Goal: Information Seeking & Learning: Learn about a topic

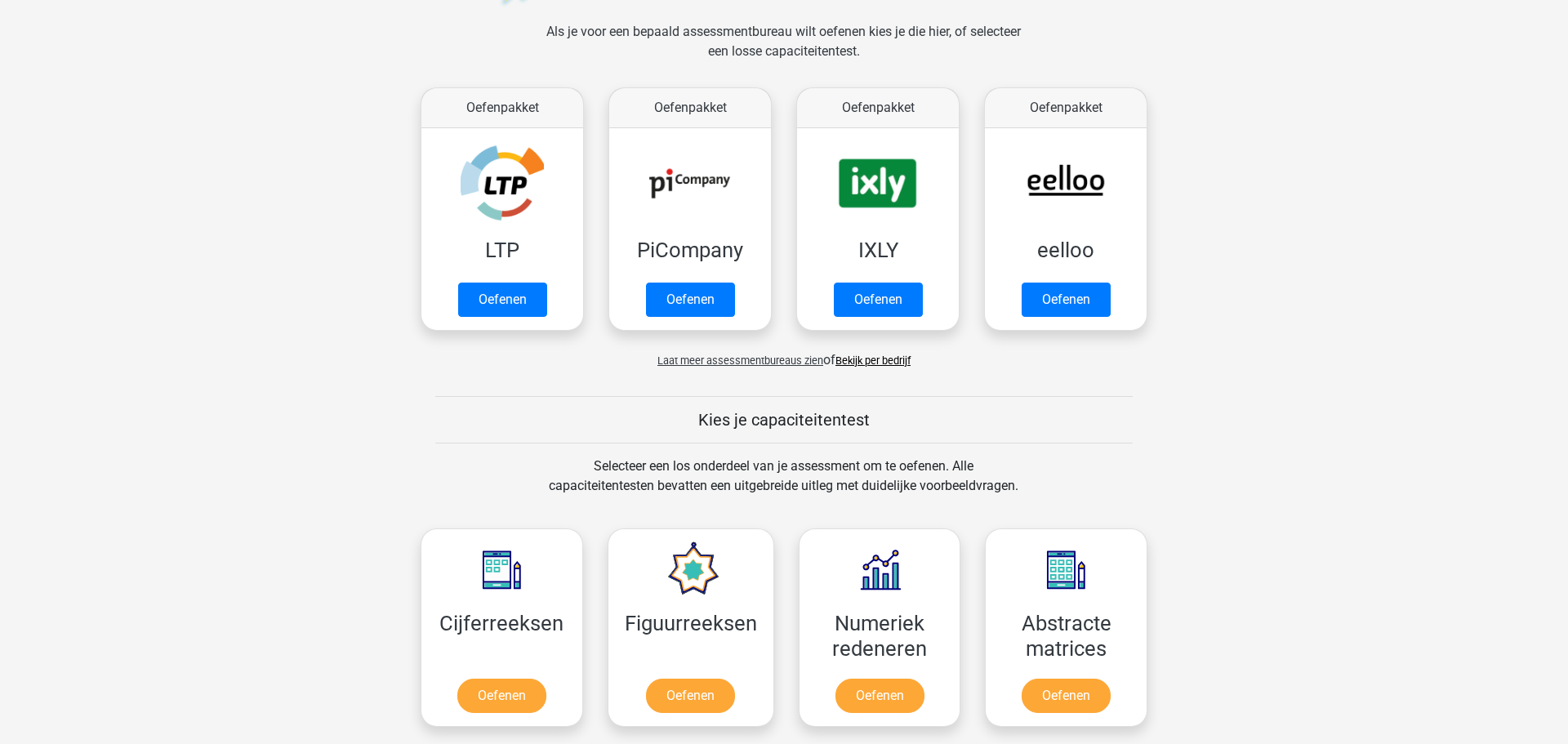
scroll to position [472, 0]
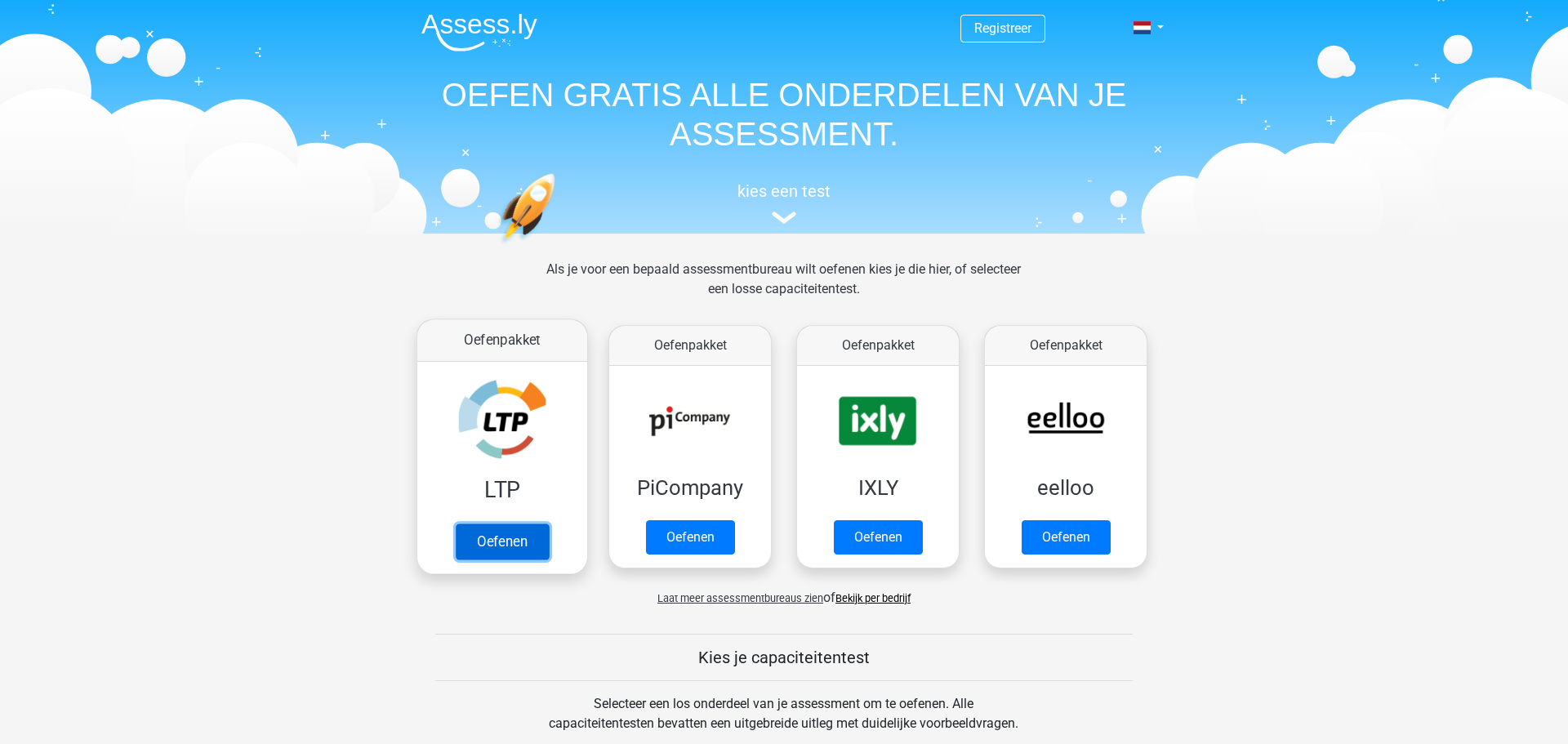
click at [502, 548] on link "Oefenen" at bounding box center [503, 541] width 93 height 36
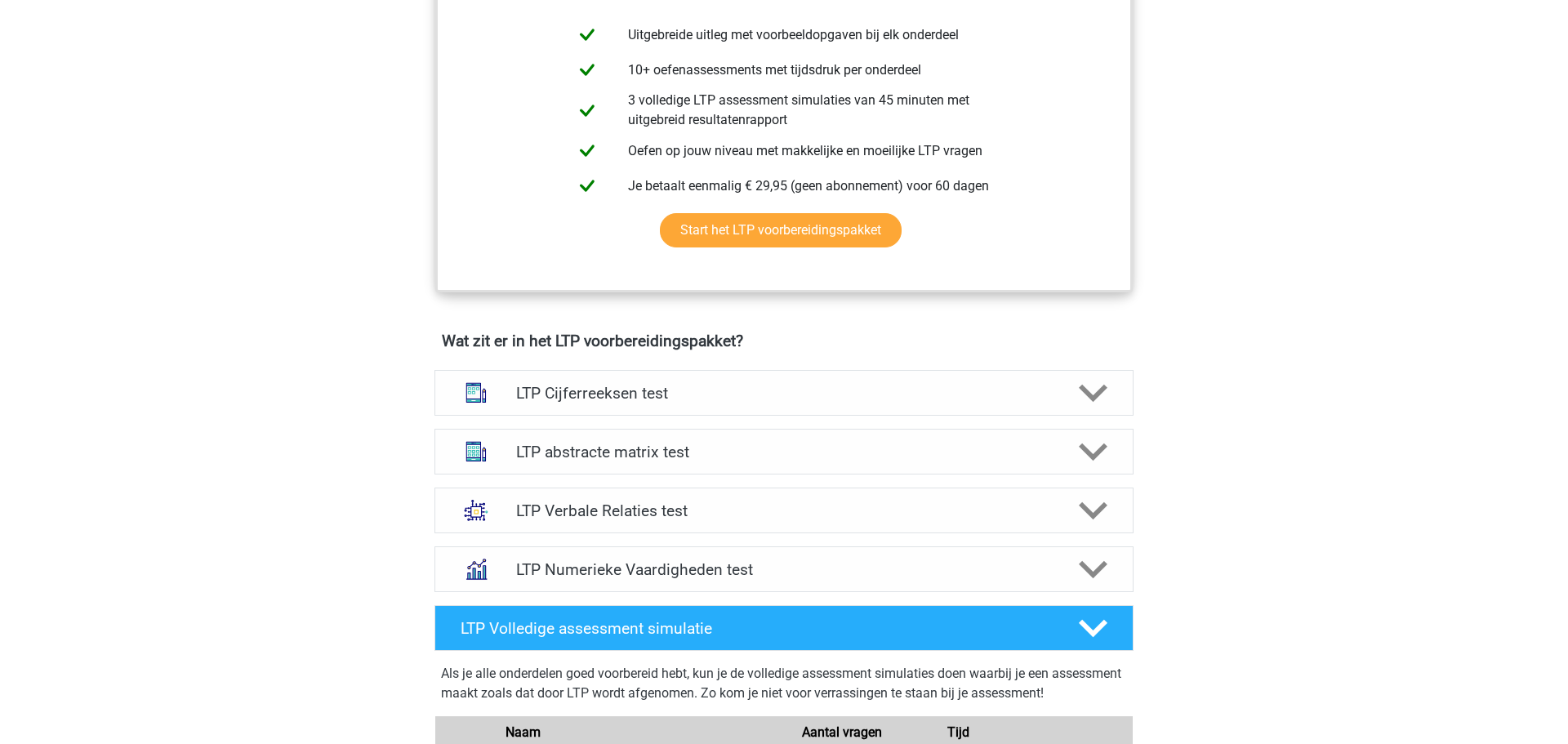
scroll to position [753, 0]
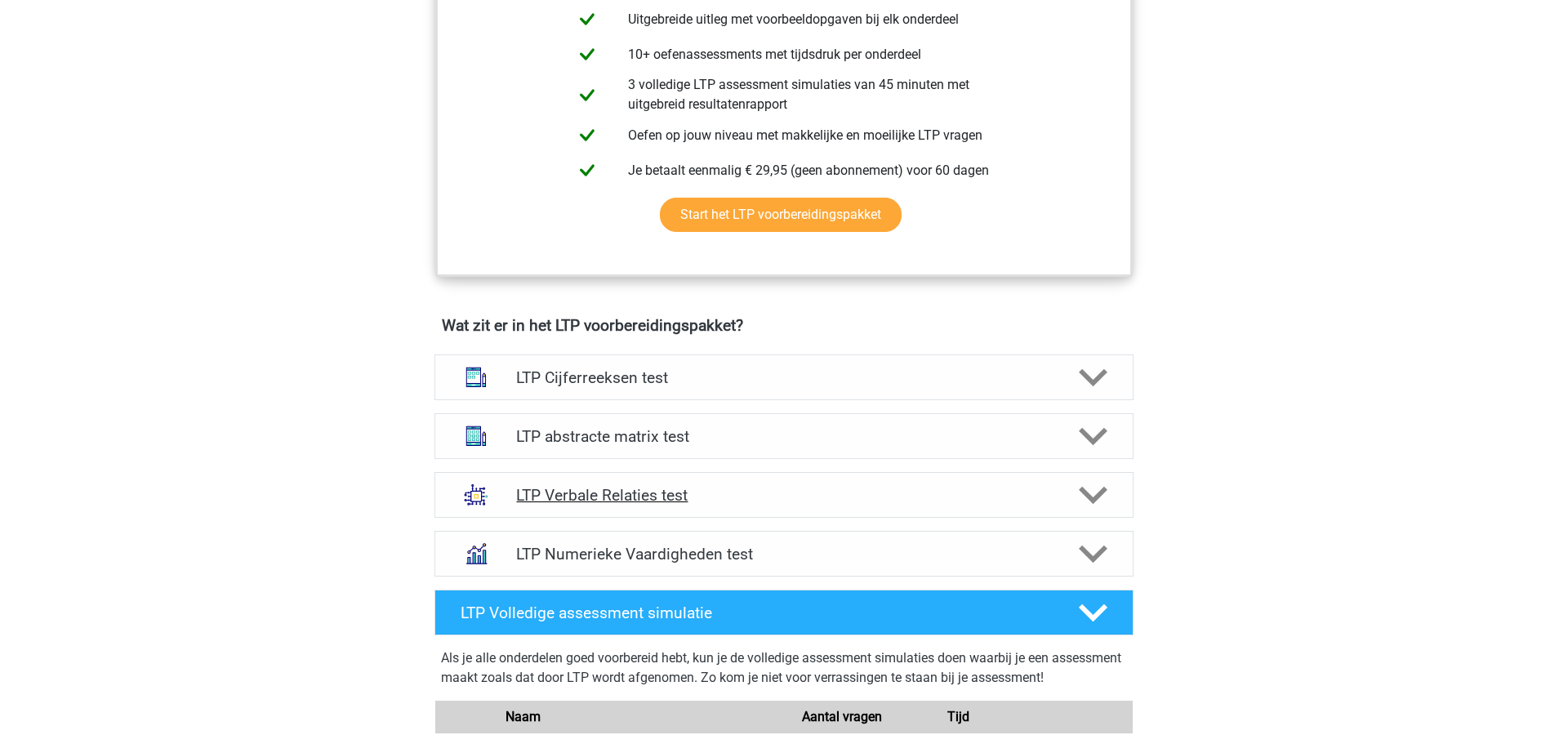
click at [1099, 496] on polygon at bounding box center [1092, 495] width 28 height 18
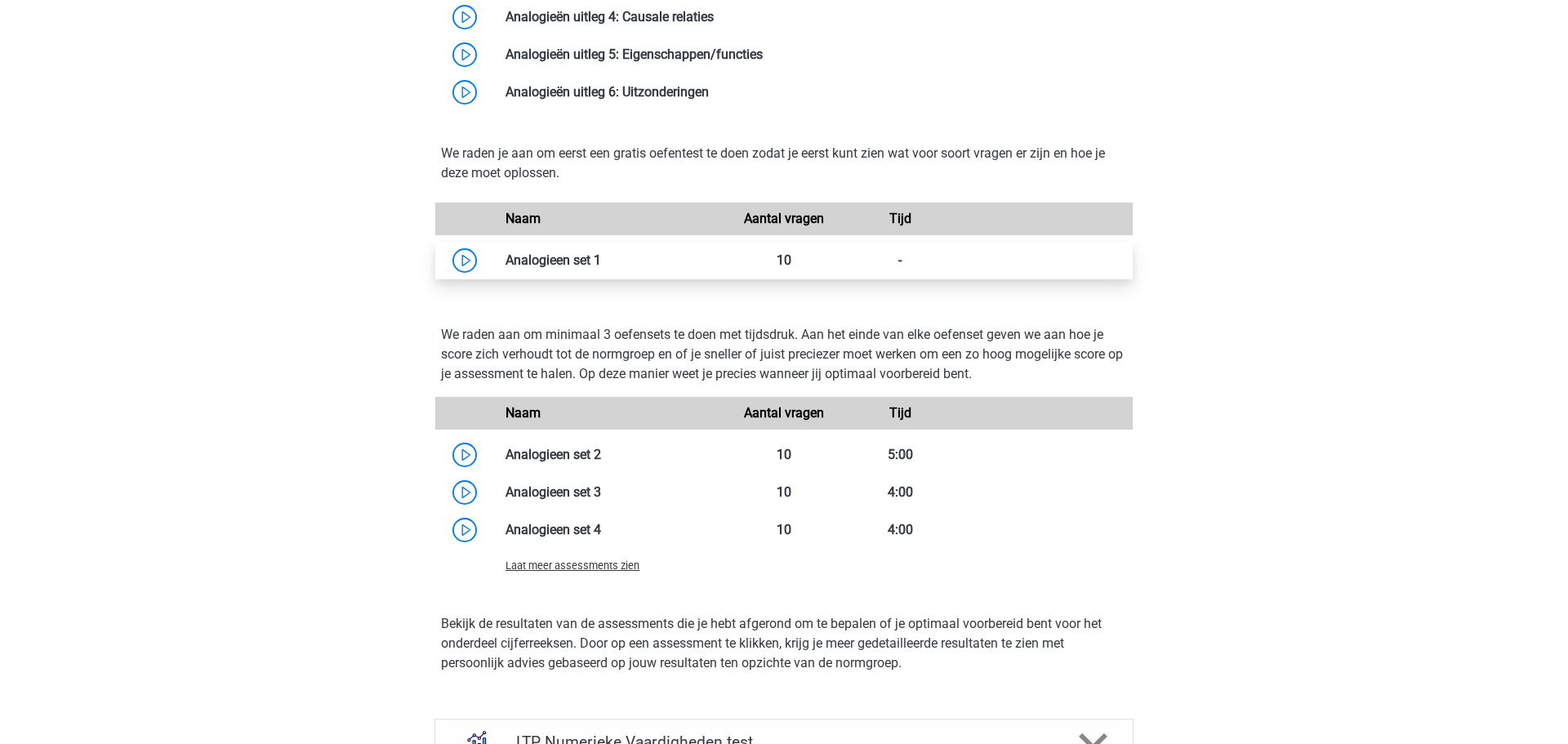
scroll to position [1644, 0]
click at [601, 265] on link at bounding box center [601, 262] width 0 height 16
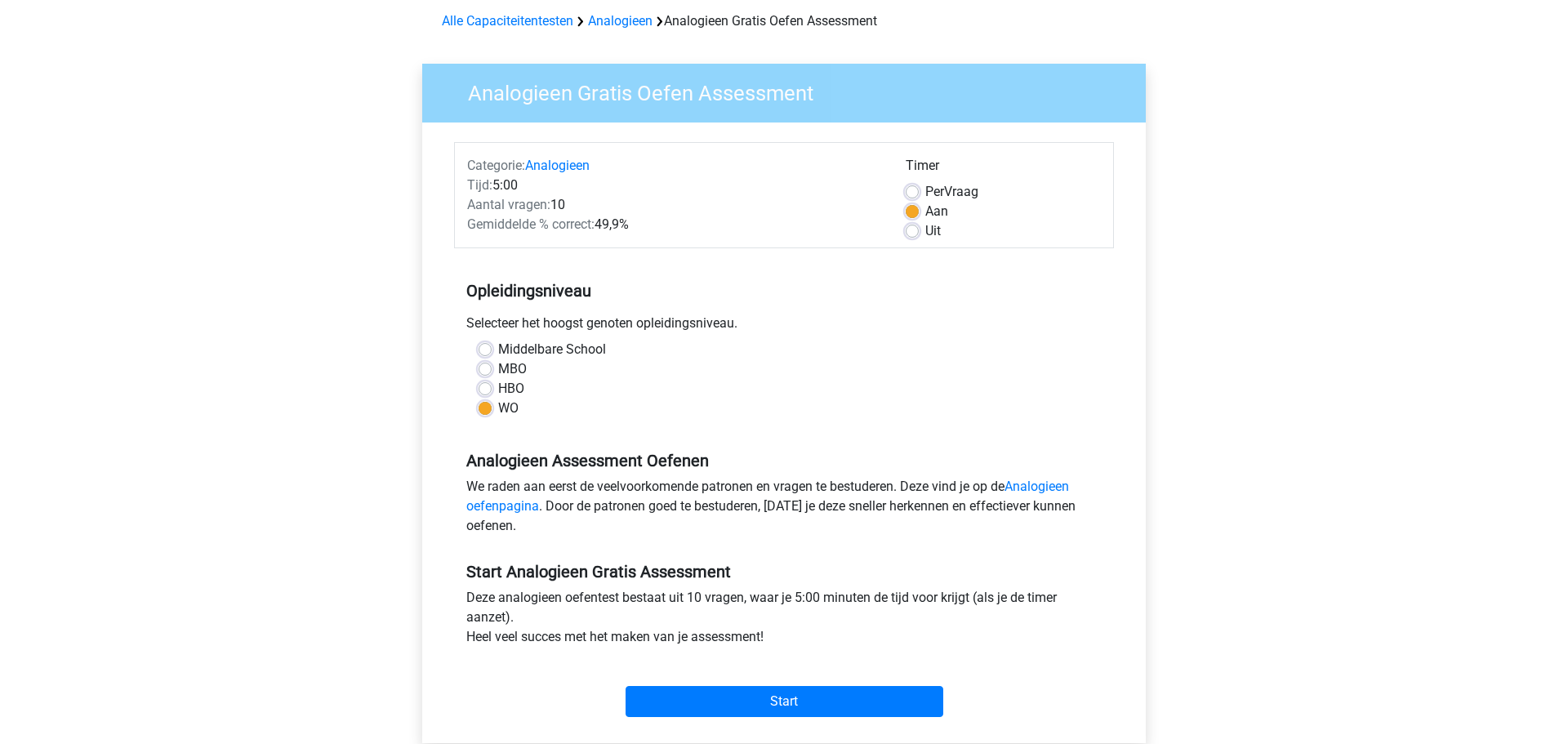
scroll to position [94, 0]
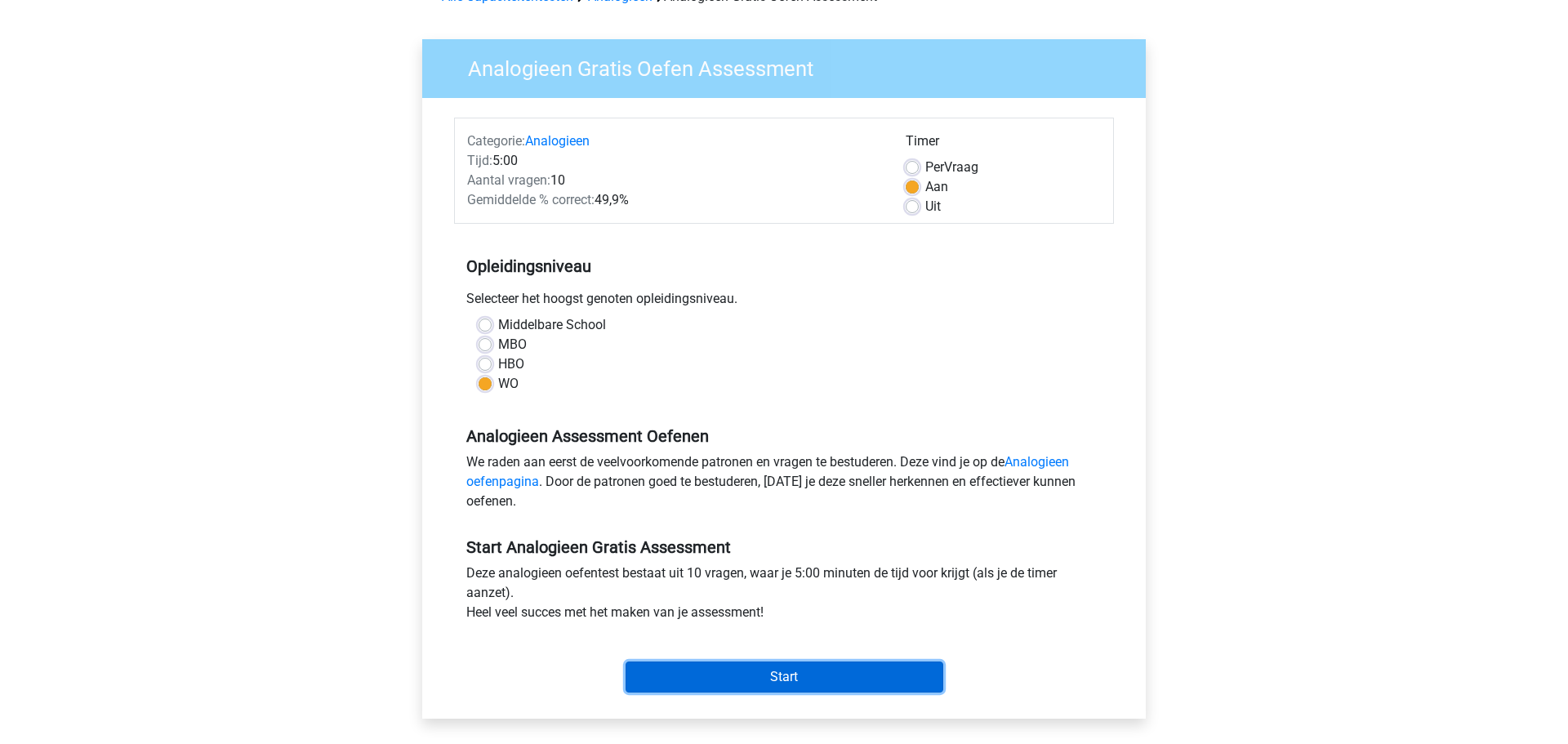
click at [794, 675] on input "Start" at bounding box center [784, 677] width 318 height 31
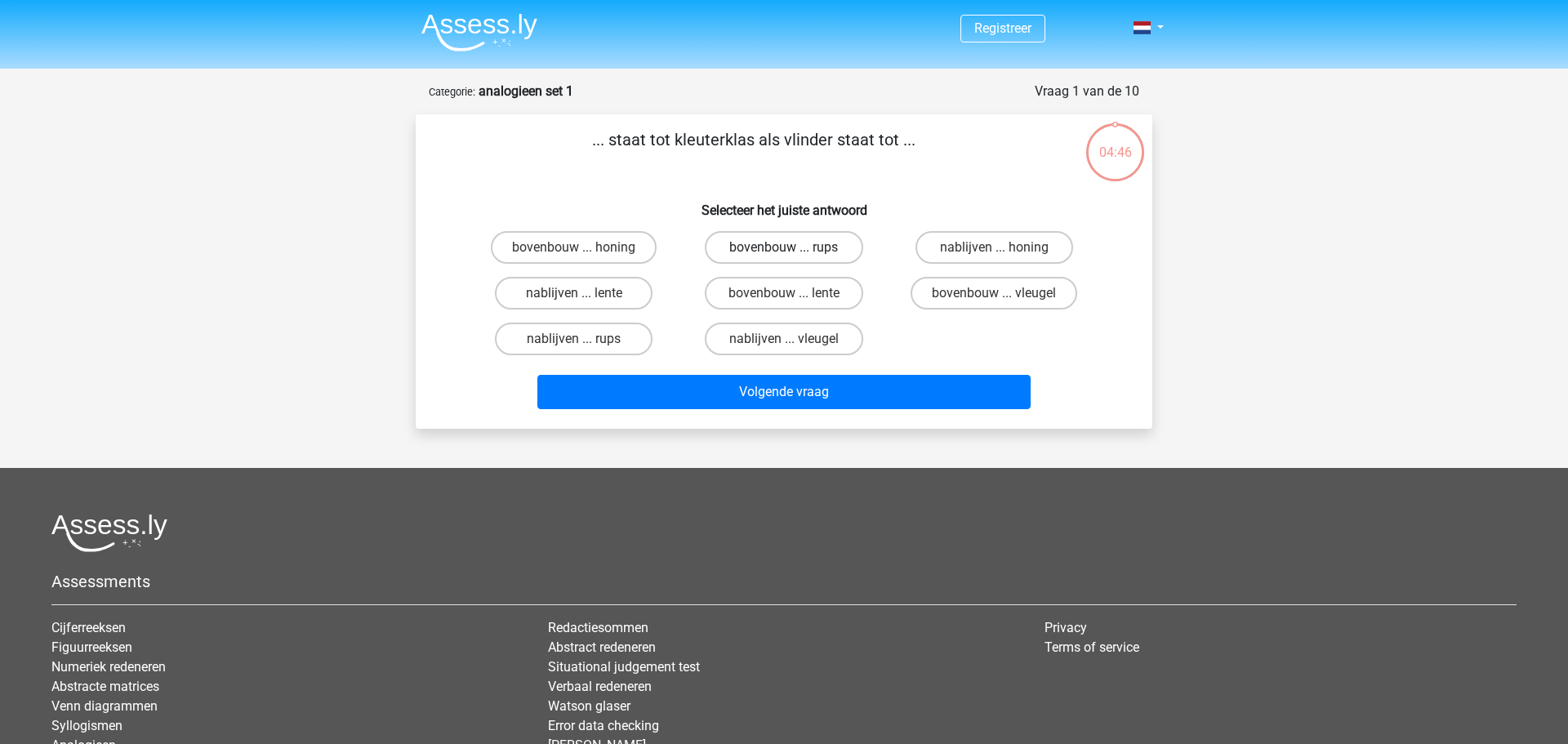
click at [802, 246] on label "bovenbouw ... rups" at bounding box center [784, 247] width 157 height 33
click at [795, 247] on input "bovenbouw ... rups" at bounding box center [789, 253] width 11 height 11
radio input "true"
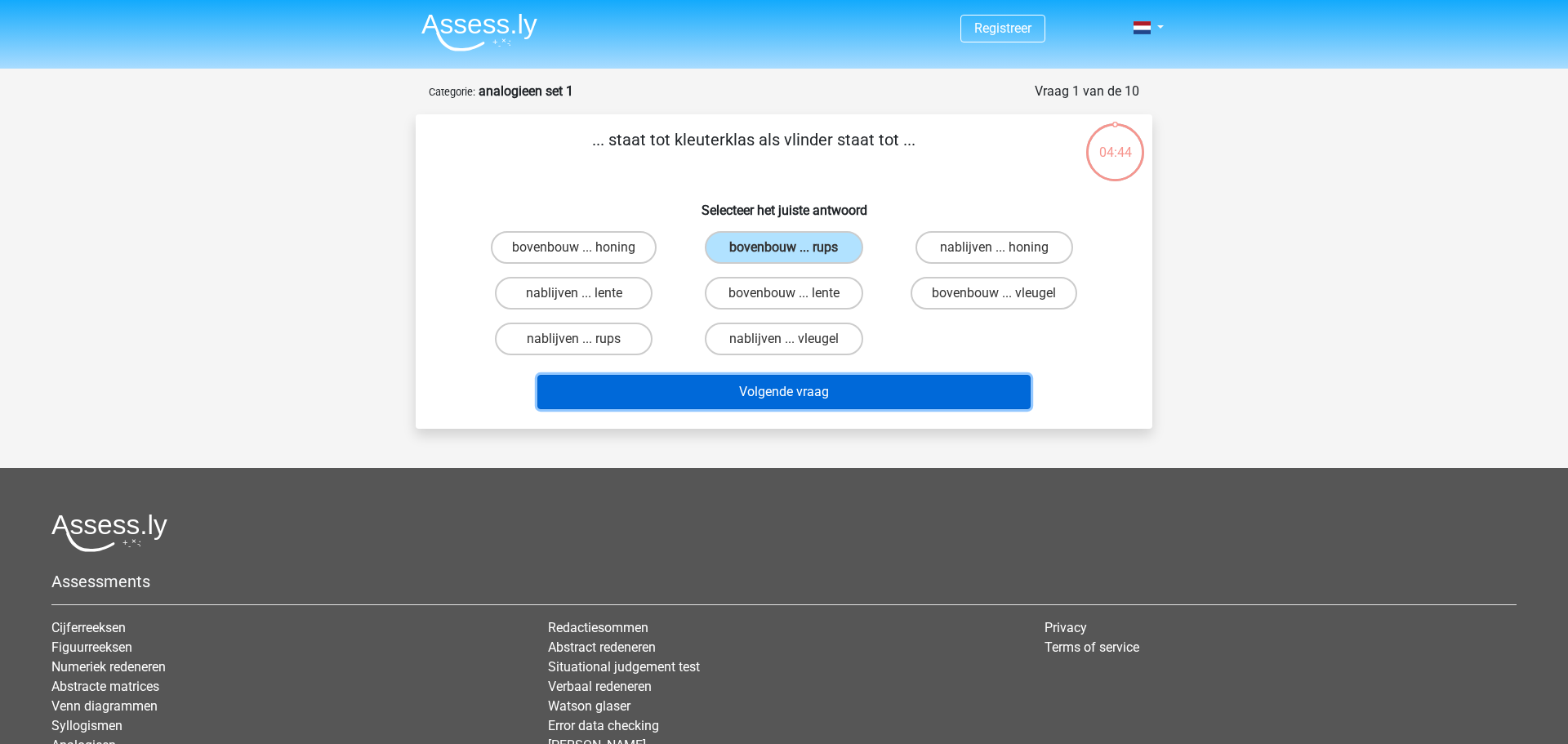
click at [835, 402] on button "Volgende vraag" at bounding box center [784, 391] width 494 height 34
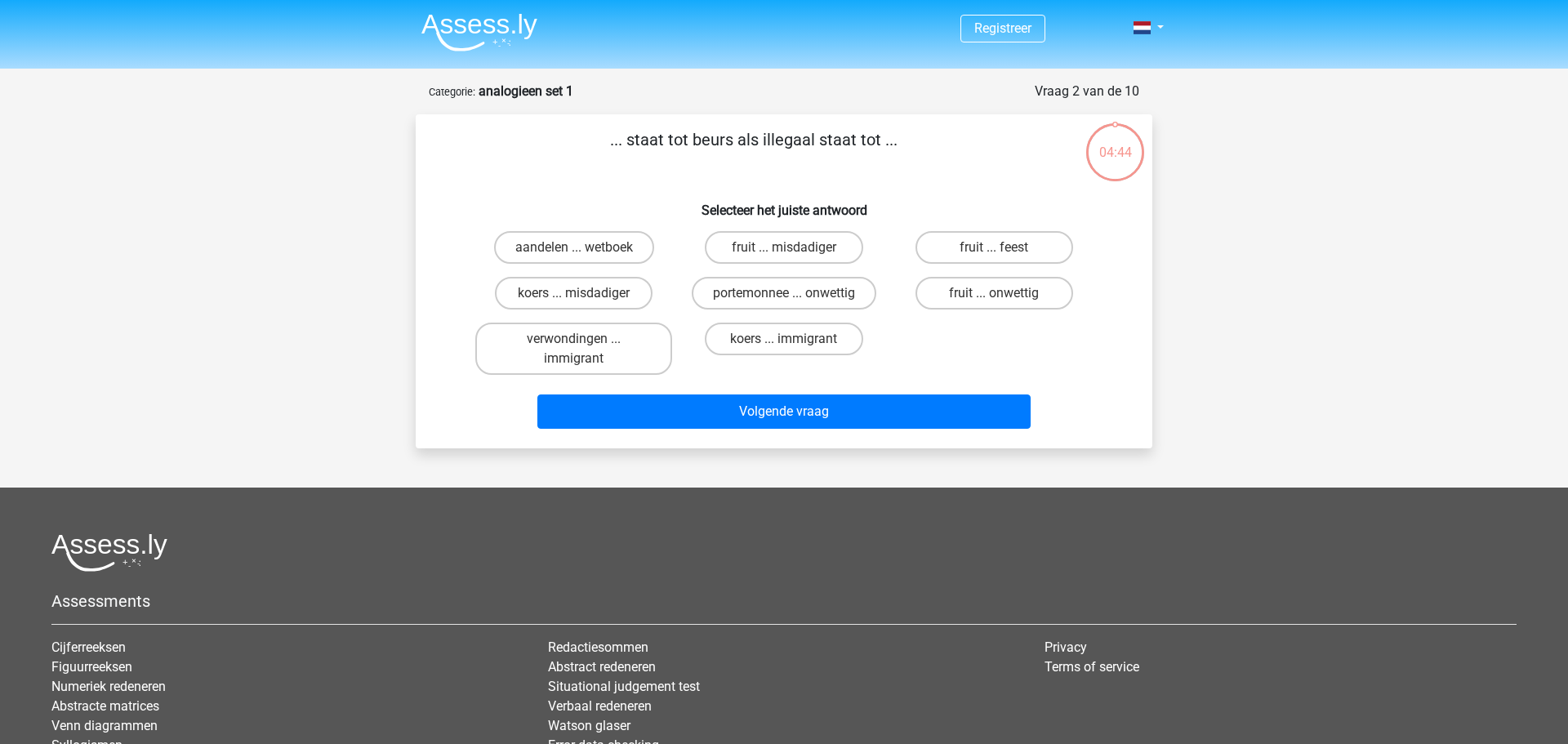
scroll to position [81, 0]
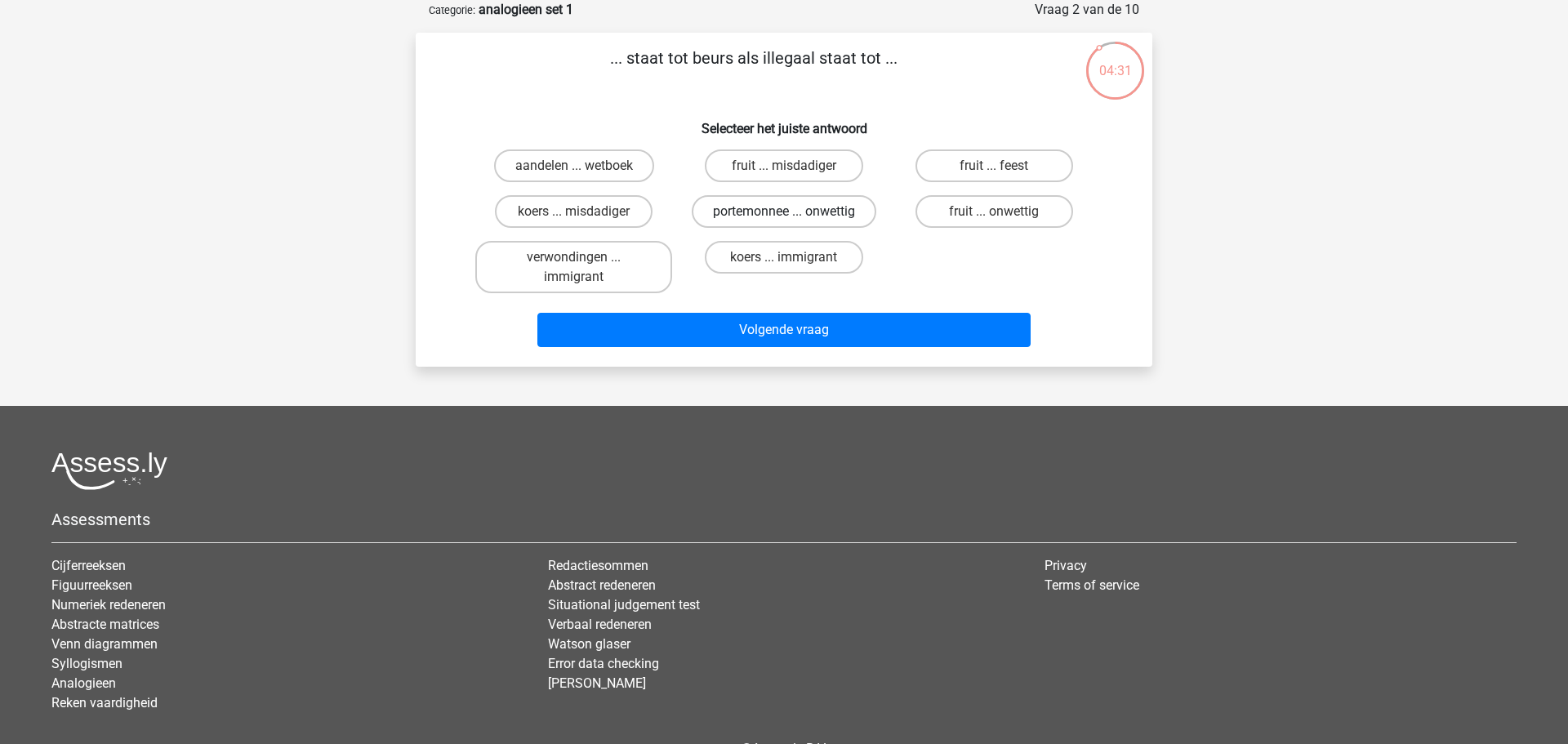
click at [802, 219] on label "portemonnee ... onwettig" at bounding box center [784, 211] width 185 height 33
click at [795, 219] on input "portemonnee ... onwettig" at bounding box center [789, 217] width 11 height 11
radio input "true"
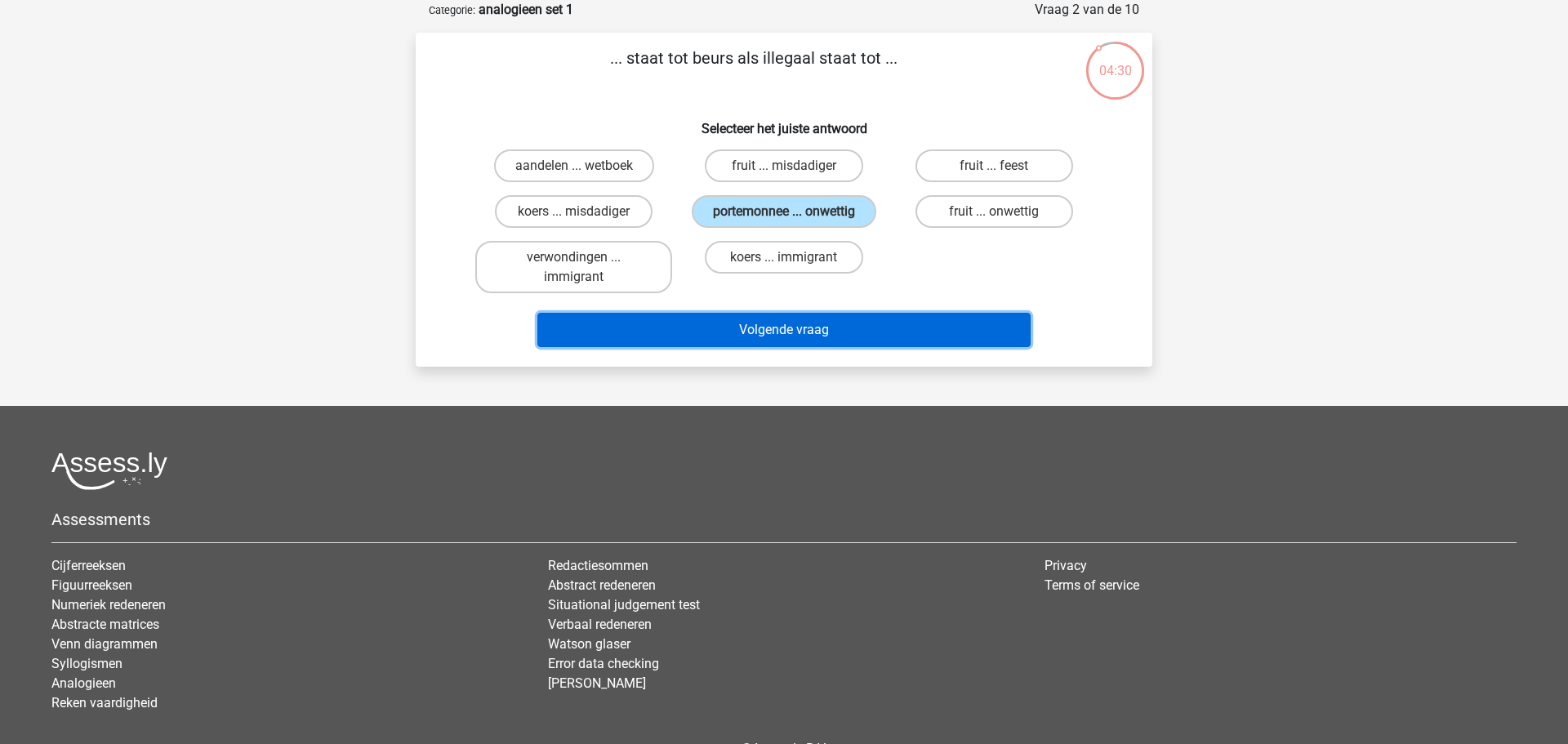
click at [844, 336] on button "Volgende vraag" at bounding box center [784, 329] width 494 height 34
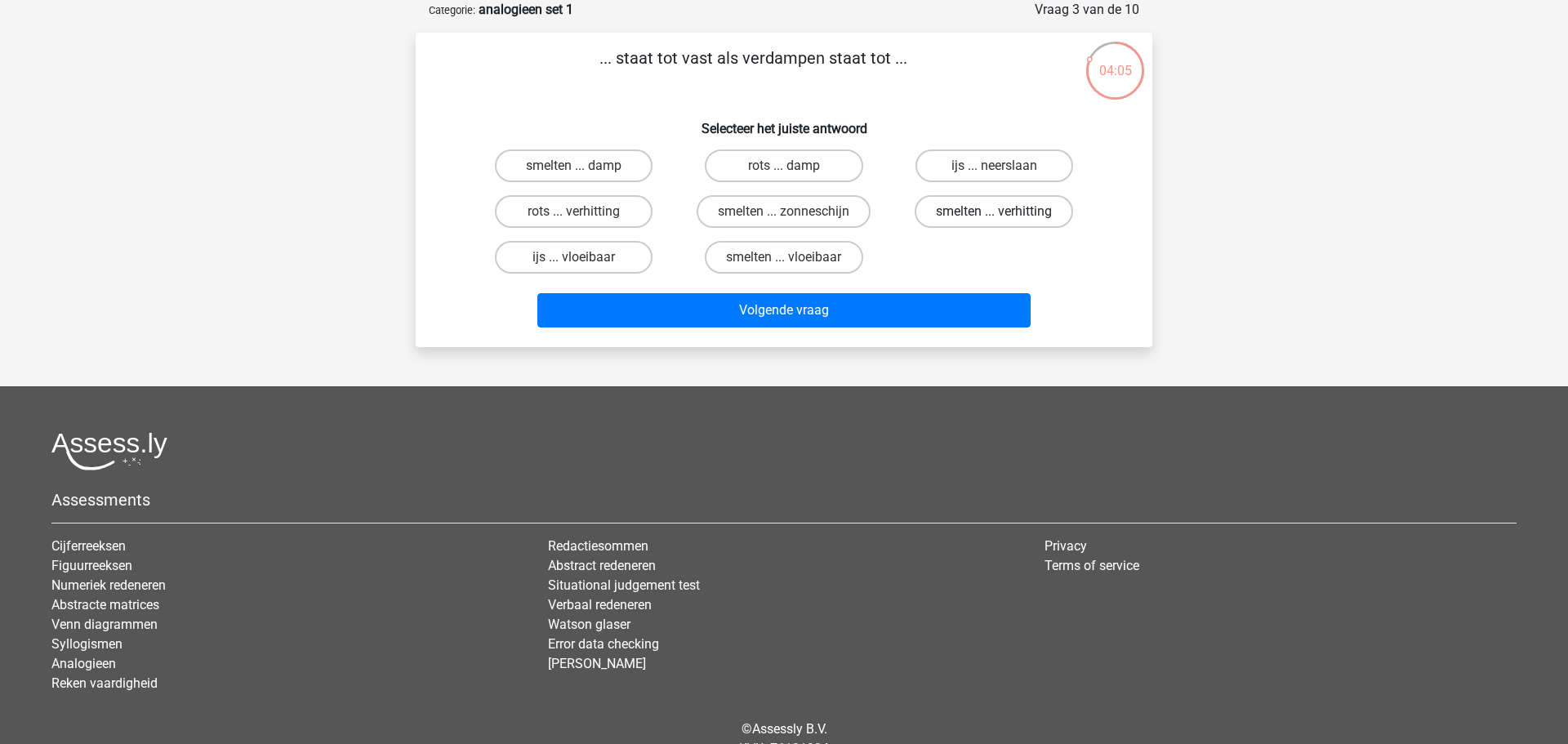
click at [1012, 207] on label "smelten ... verhitting" at bounding box center [993, 211] width 158 height 33
click at [1004, 211] on input "smelten ... verhitting" at bounding box center [1000, 217] width 11 height 11
radio input "true"
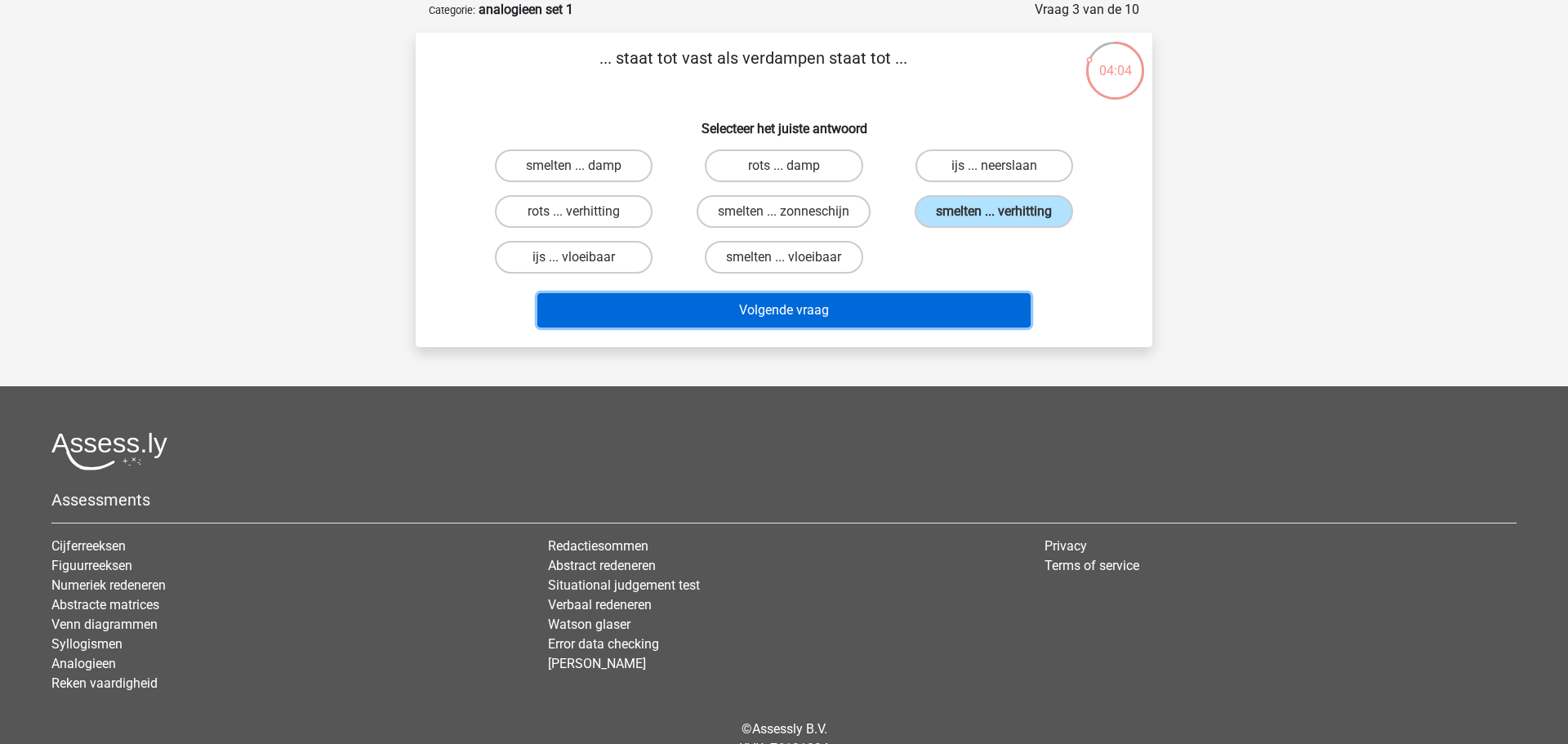
click at [832, 316] on button "Volgende vraag" at bounding box center [784, 309] width 494 height 34
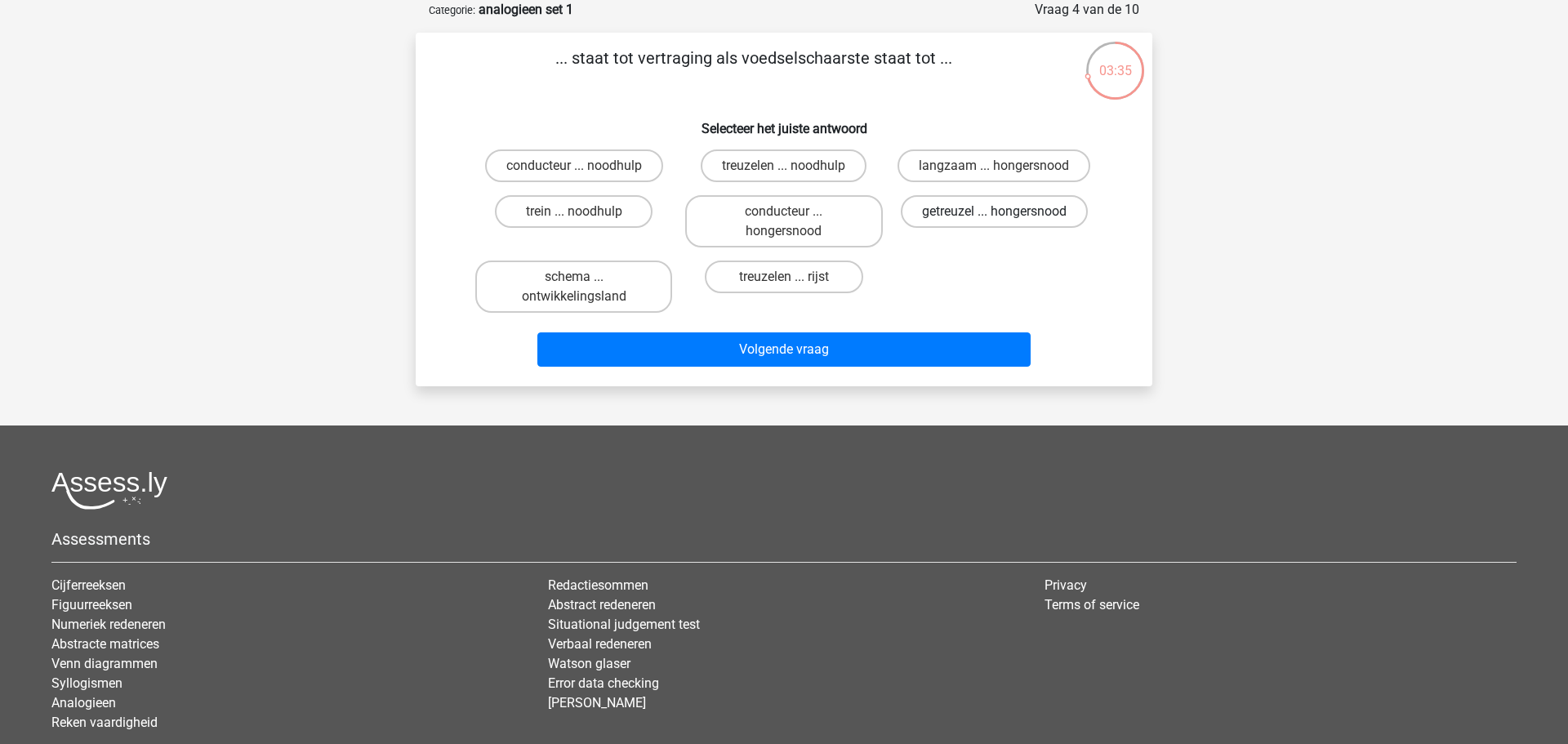
click at [982, 210] on label "getreuzel ... hongersnood" at bounding box center [994, 211] width 187 height 33
click at [994, 211] on input "getreuzel ... hongersnood" at bounding box center [1000, 217] width 11 height 11
radio input "true"
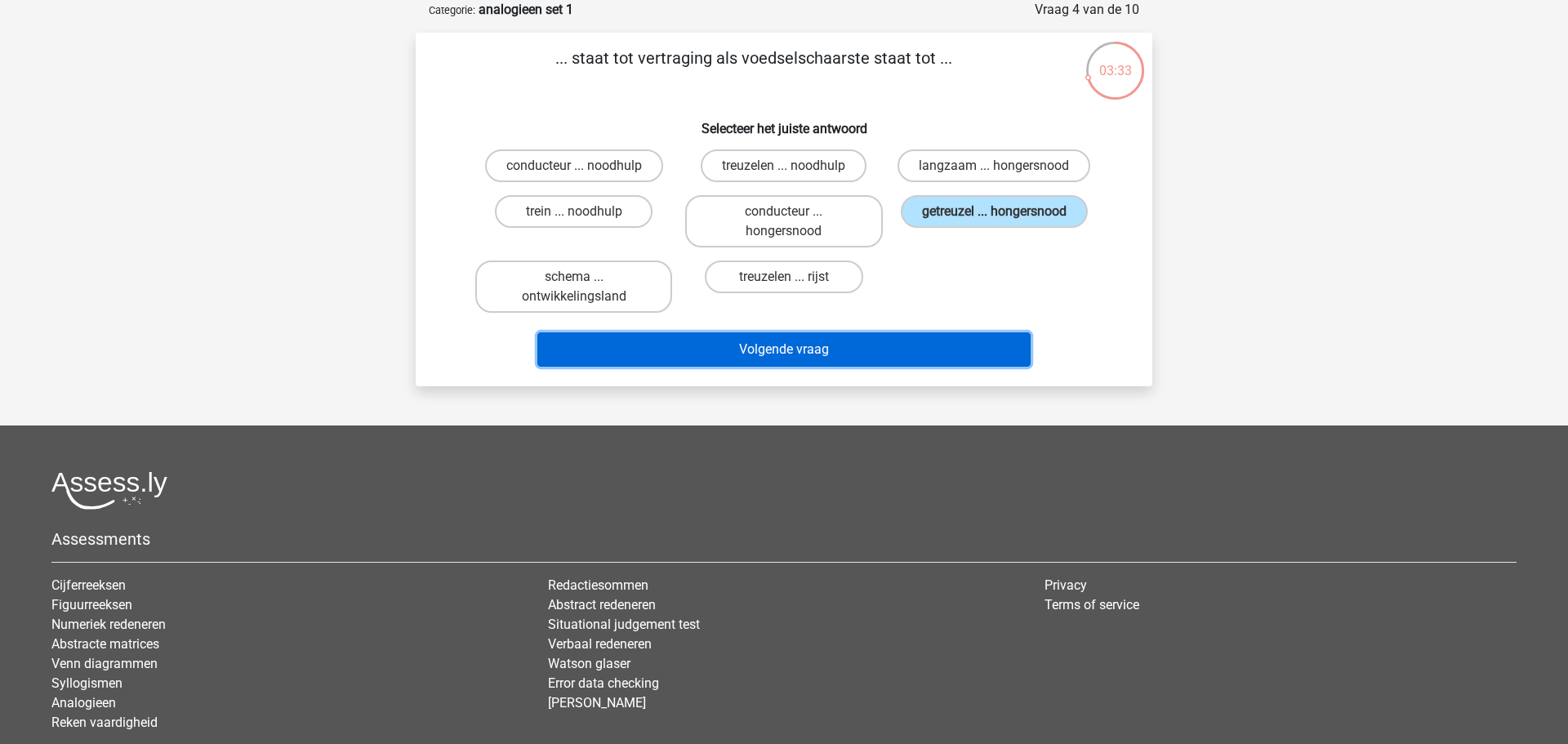
click at [858, 351] on button "Volgende vraag" at bounding box center [784, 349] width 494 height 34
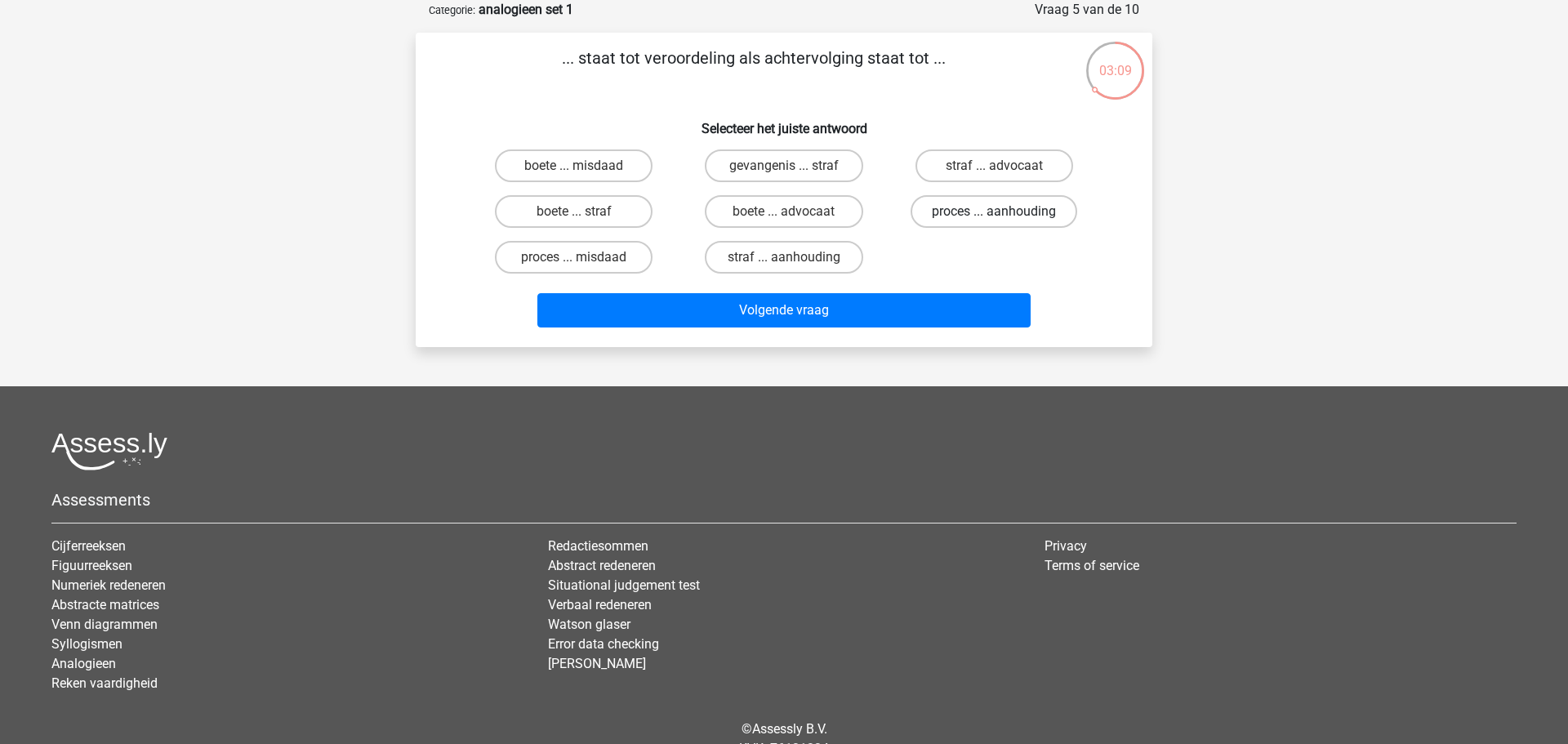
click at [973, 204] on label "proces ... aanhouding" at bounding box center [994, 211] width 167 height 33
click at [994, 211] on input "proces ... aanhouding" at bounding box center [1000, 217] width 11 height 11
radio input "true"
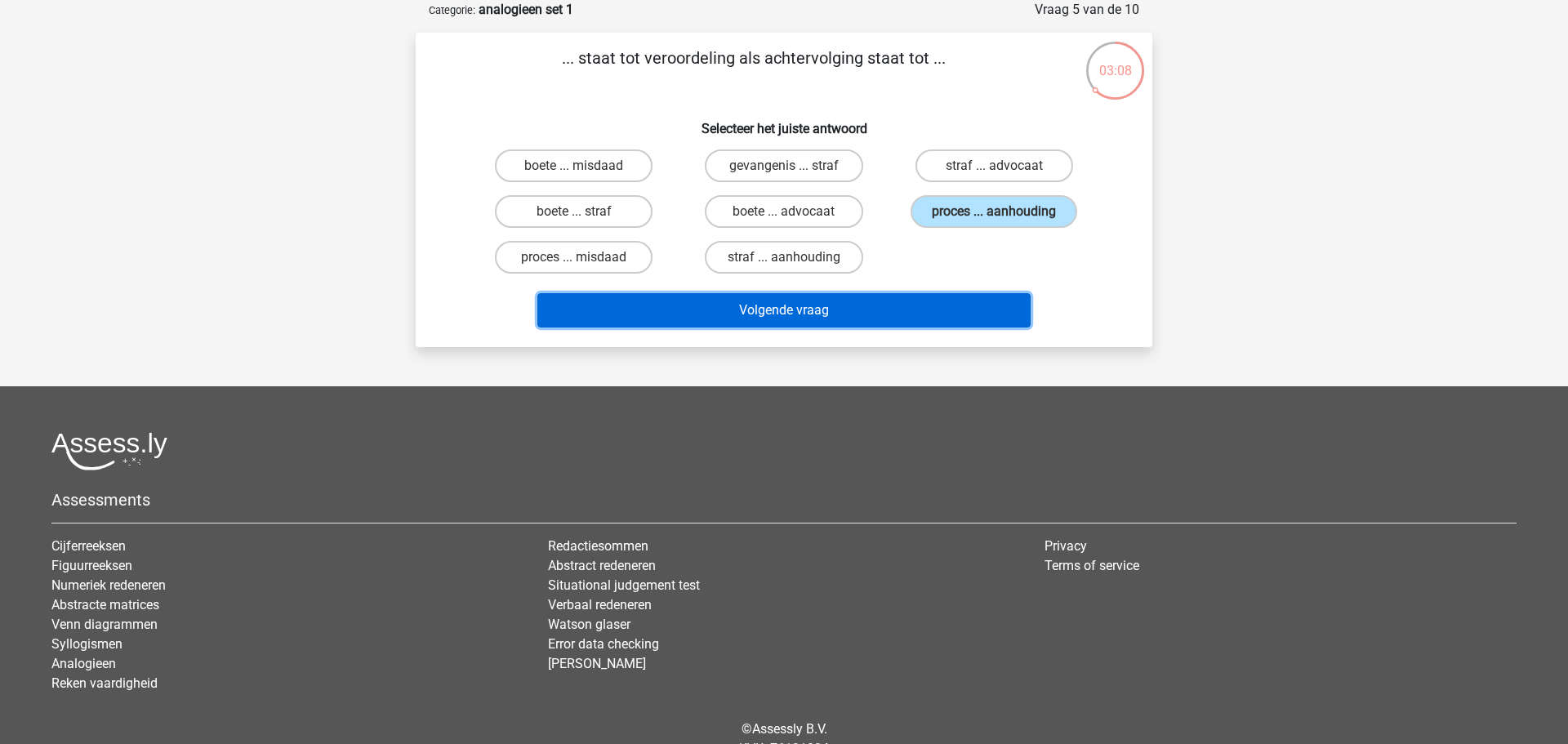
click at [893, 320] on button "Volgende vraag" at bounding box center [784, 309] width 494 height 34
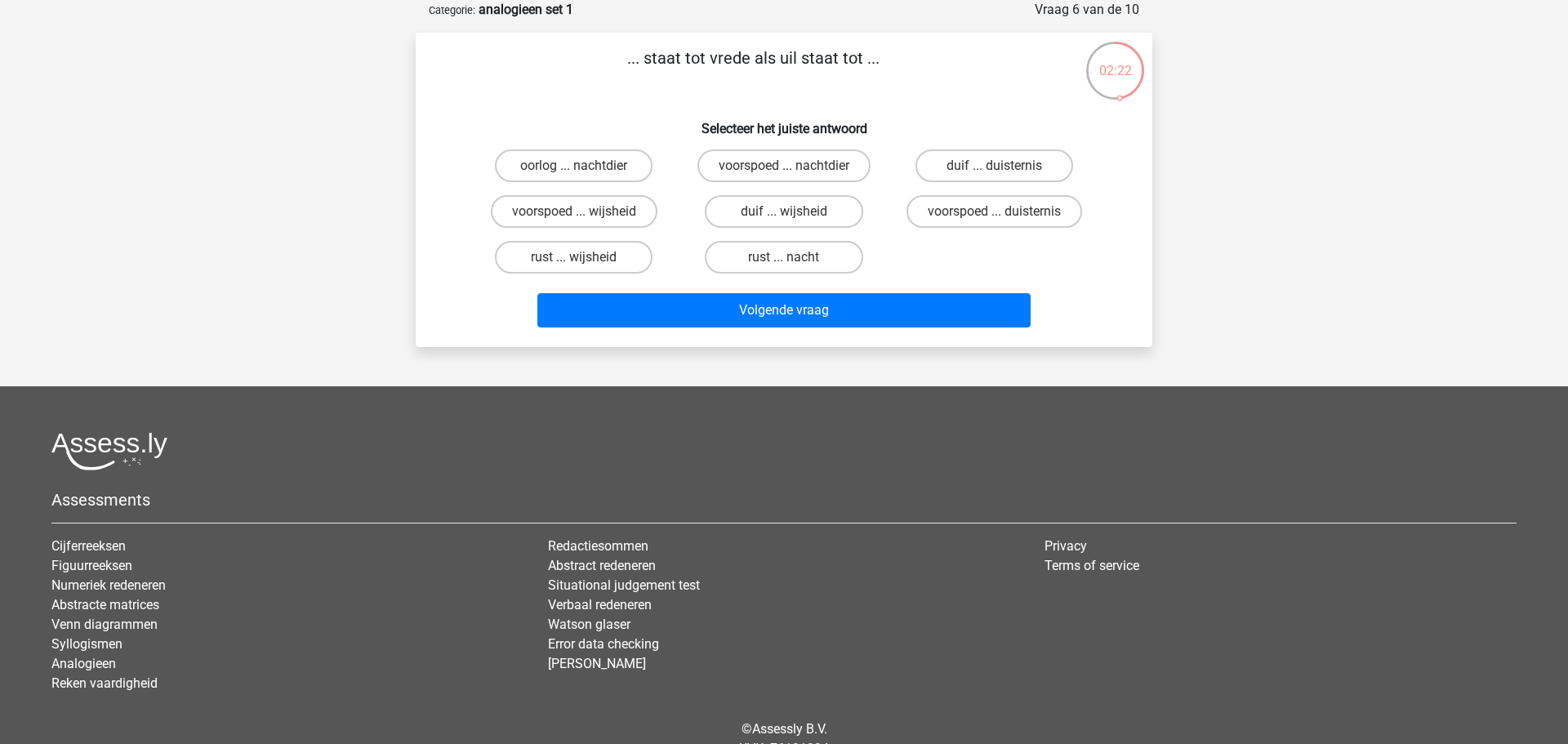
click at [785, 219] on input "duif ... wijsheid" at bounding box center [789, 217] width 11 height 11
radio input "true"
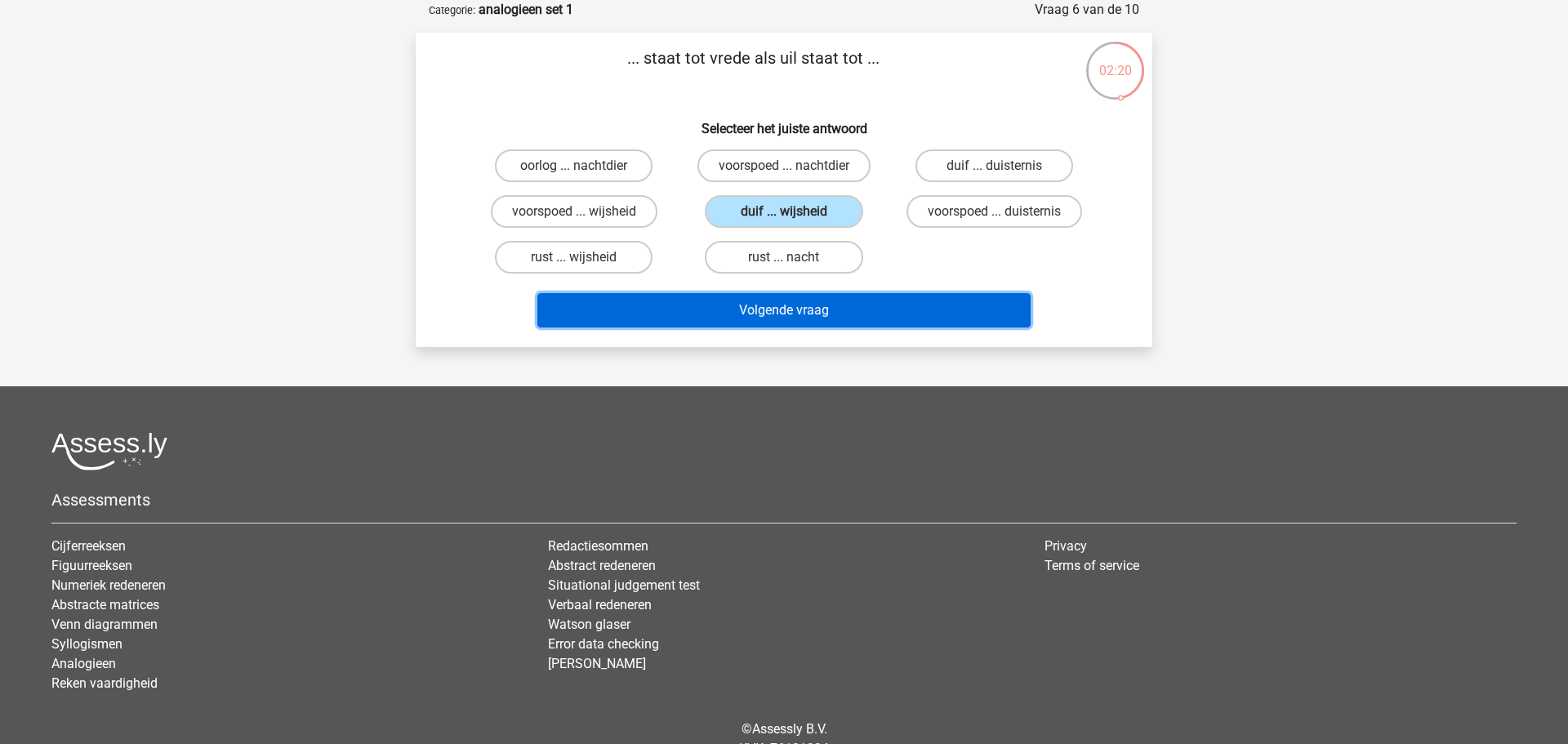
click at [789, 318] on button "Volgende vraag" at bounding box center [784, 309] width 494 height 34
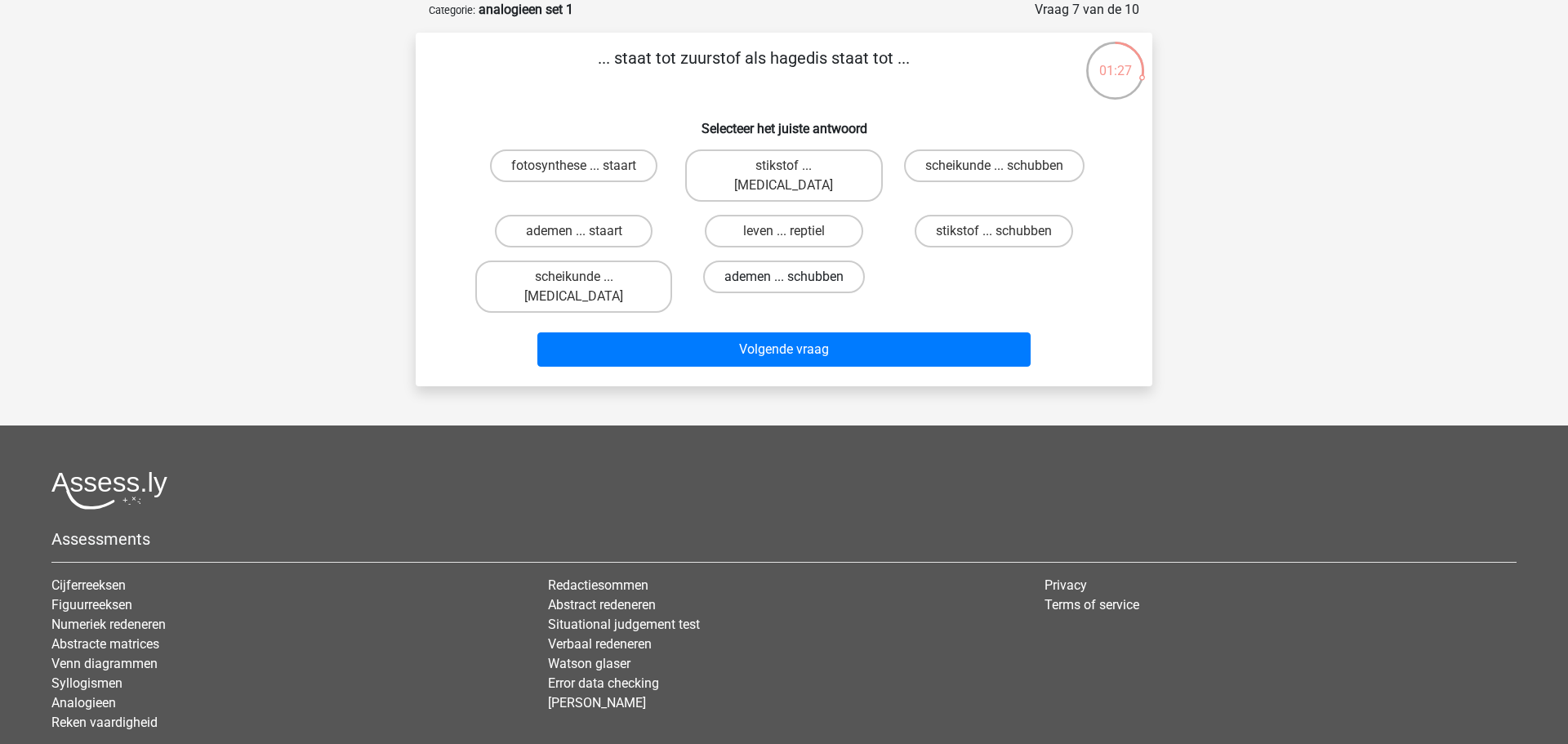
click at [826, 261] on label "ademen ... schubben" at bounding box center [784, 277] width 162 height 33
click at [795, 276] on input "ademen ... schubben" at bounding box center [789, 282] width 11 height 11
radio input "true"
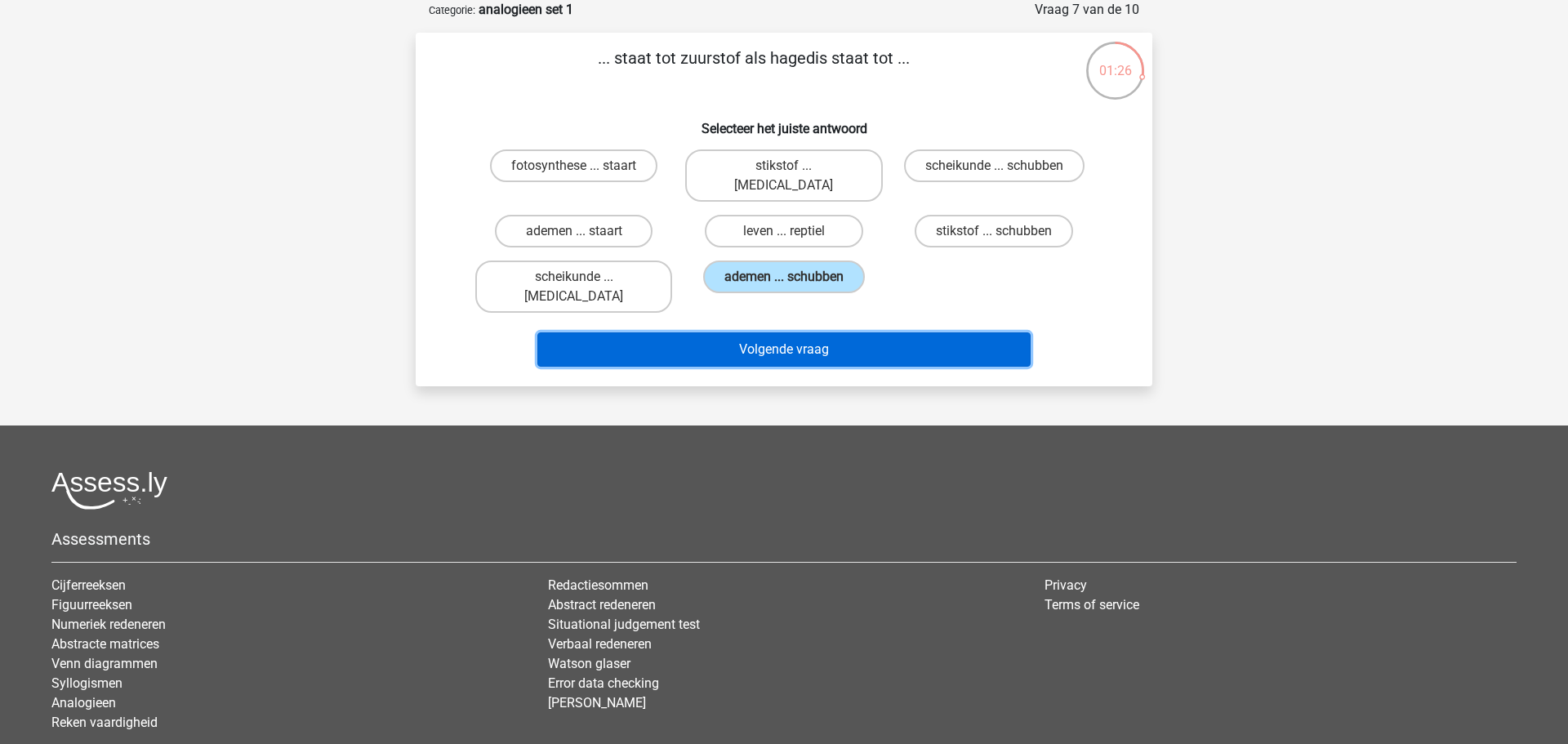
click at [825, 332] on button "Volgende vraag" at bounding box center [784, 349] width 494 height 34
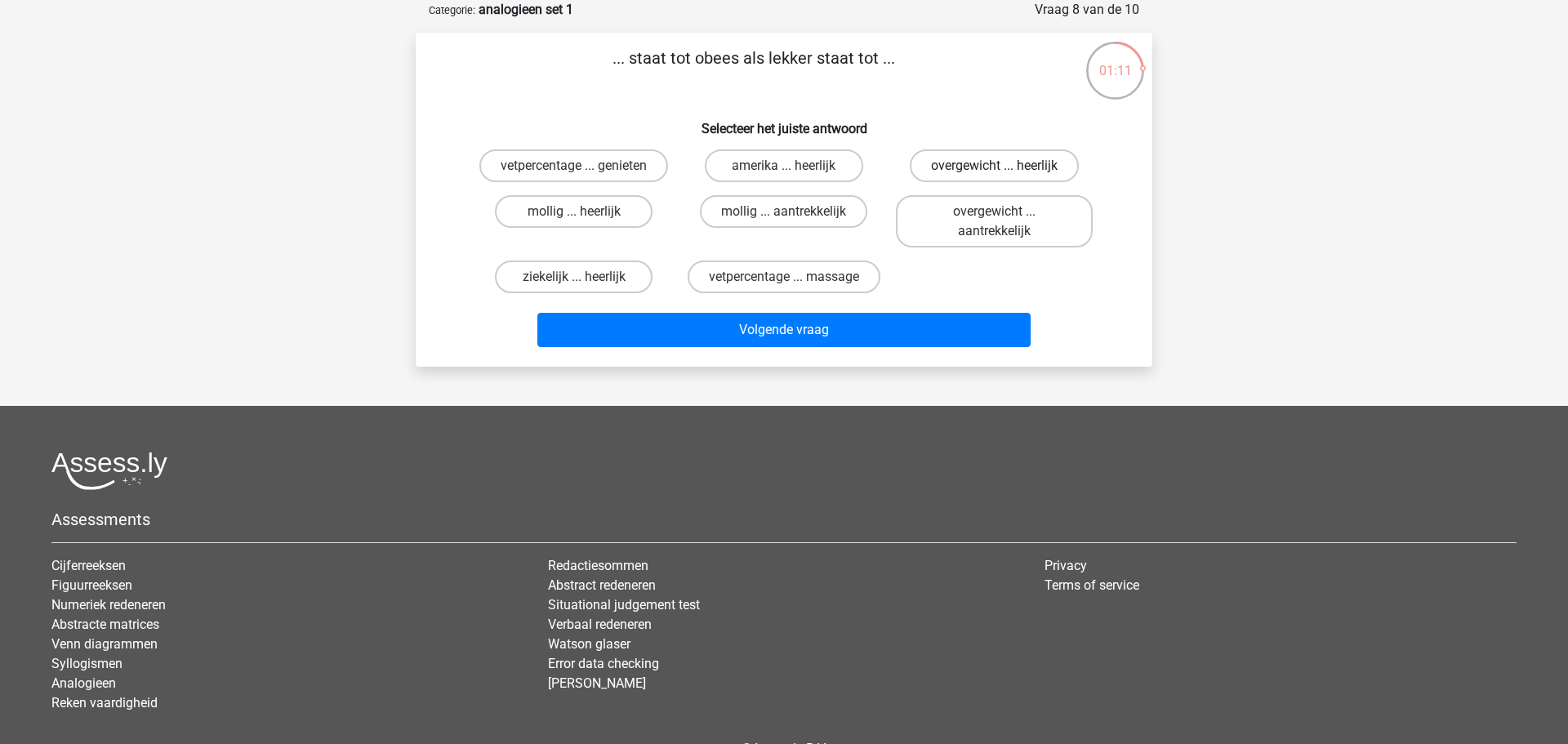
click at [963, 165] on label "overgewicht ... heerlijk" at bounding box center [994, 166] width 169 height 33
click at [994, 166] on input "overgewicht ... heerlijk" at bounding box center [1000, 171] width 11 height 11
radio input "true"
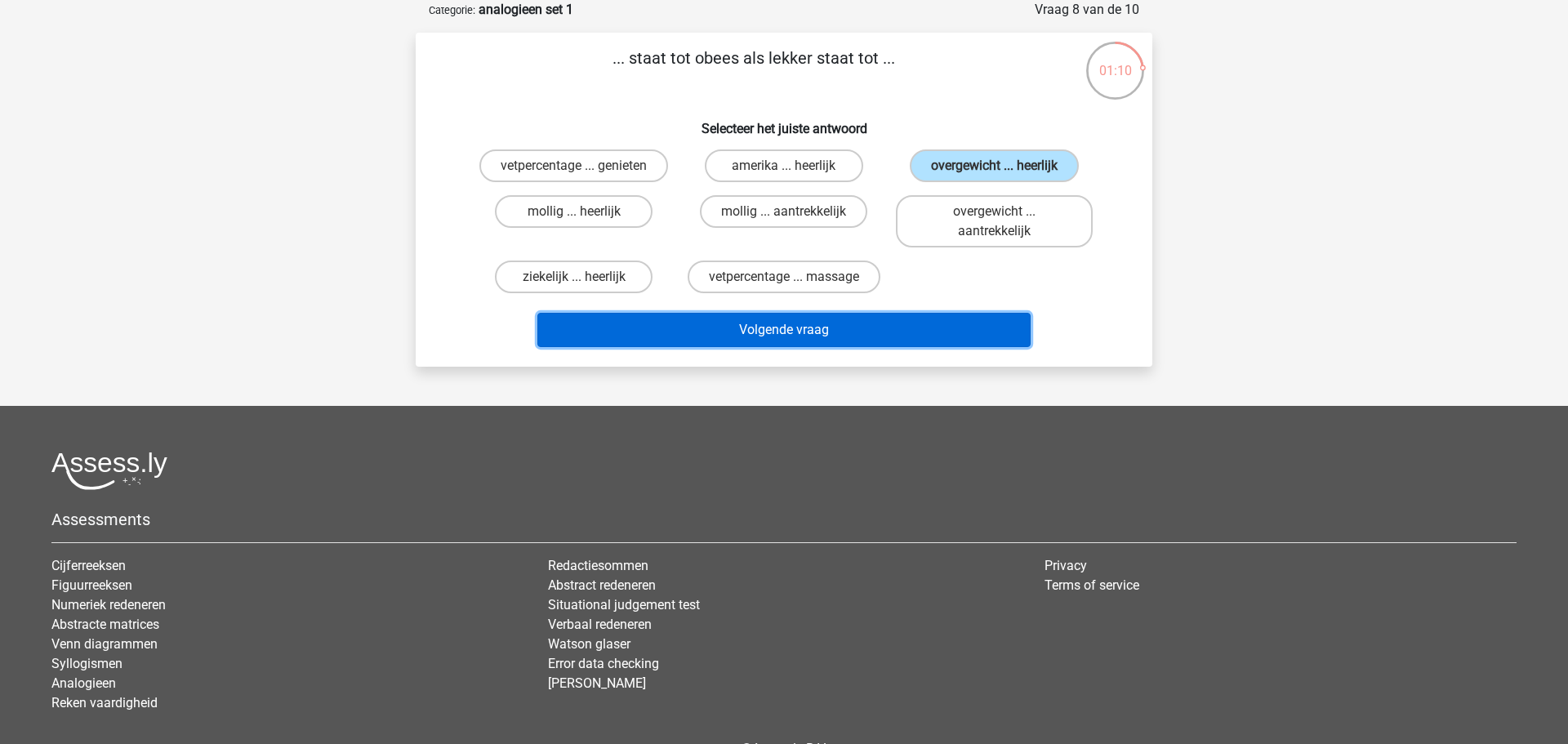
click at [903, 338] on button "Volgende vraag" at bounding box center [784, 329] width 494 height 34
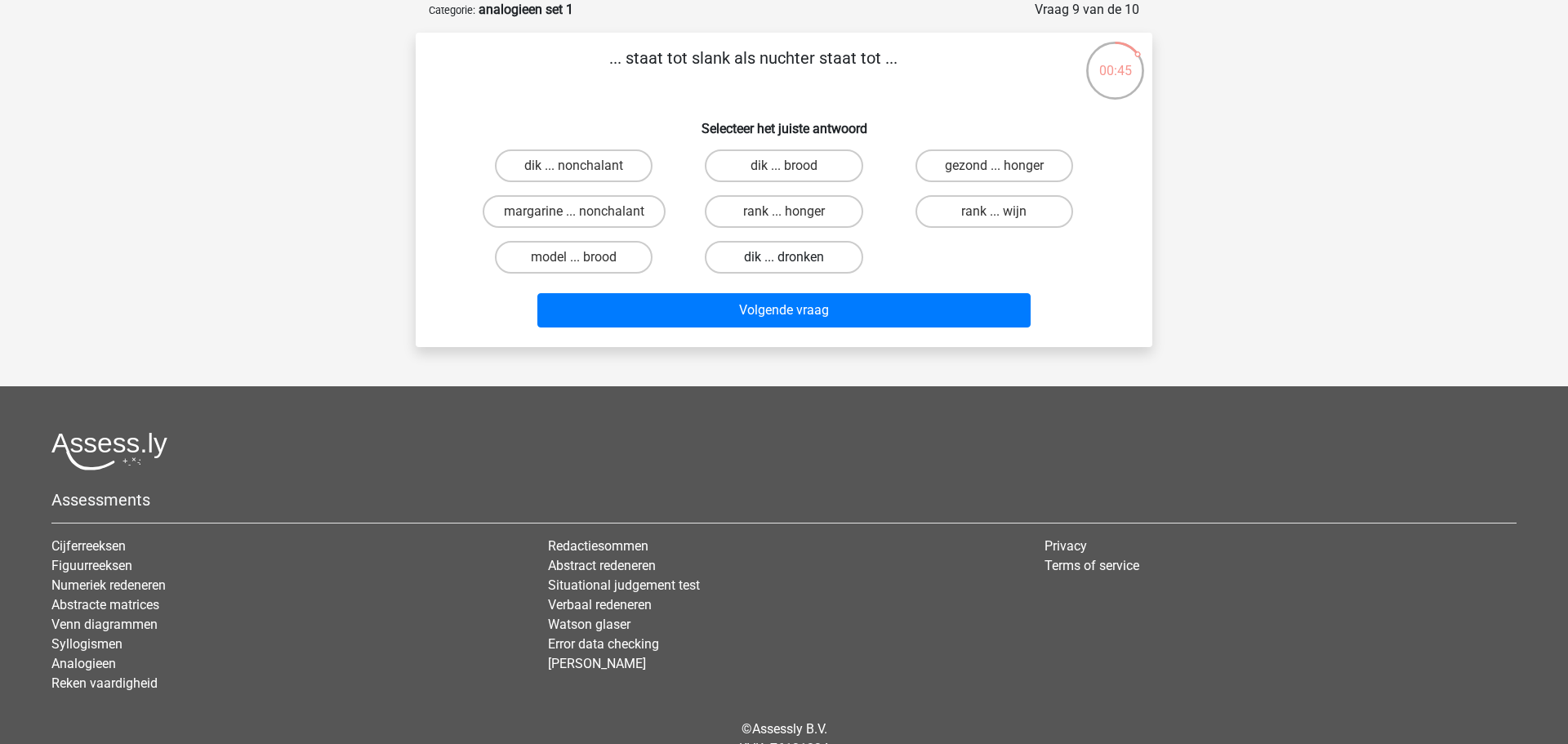
click at [809, 261] on label "dik ... dronken" at bounding box center [784, 257] width 157 height 33
click at [795, 261] on input "dik ... dronken" at bounding box center [789, 263] width 11 height 11
radio input "true"
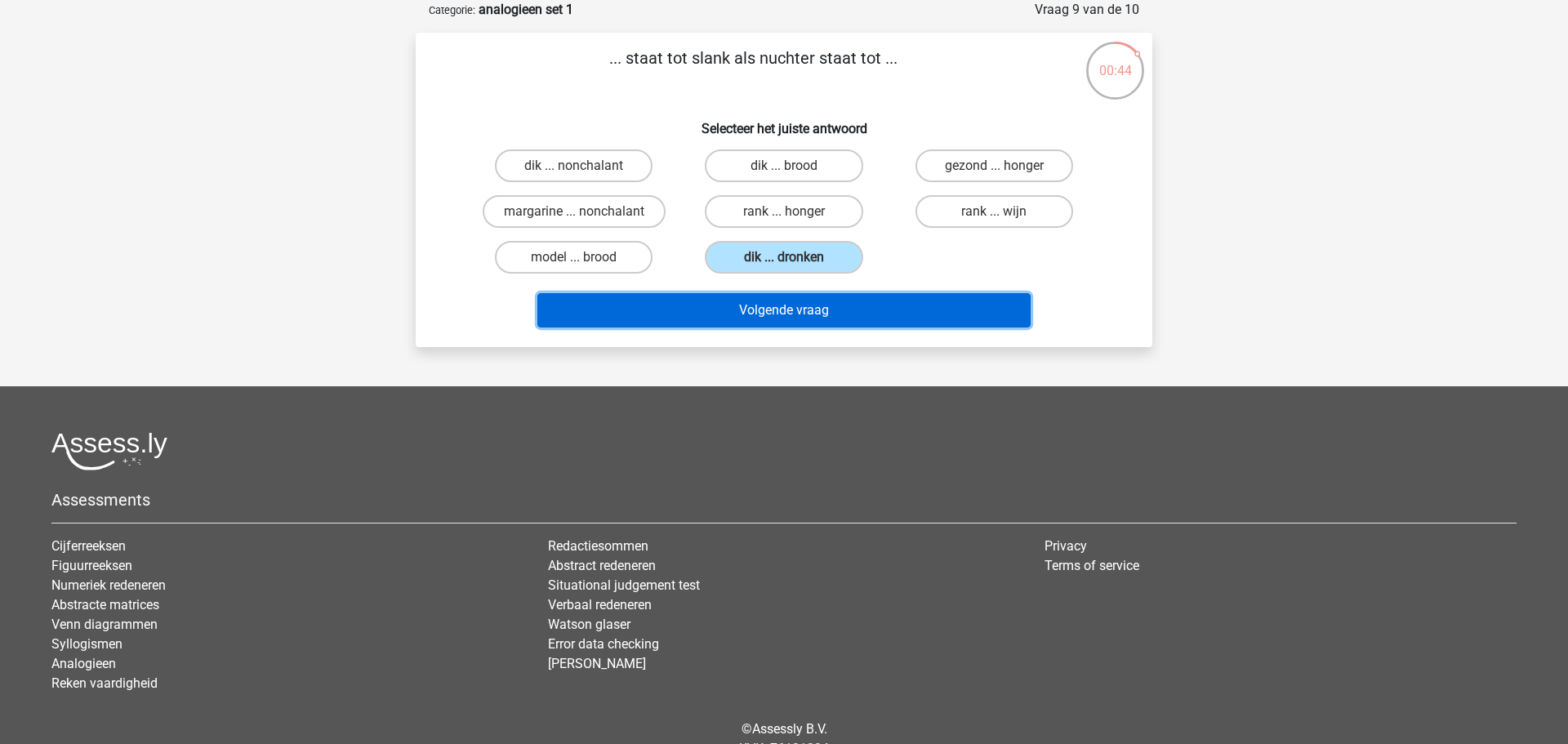
click at [818, 306] on button "Volgende vraag" at bounding box center [784, 309] width 494 height 34
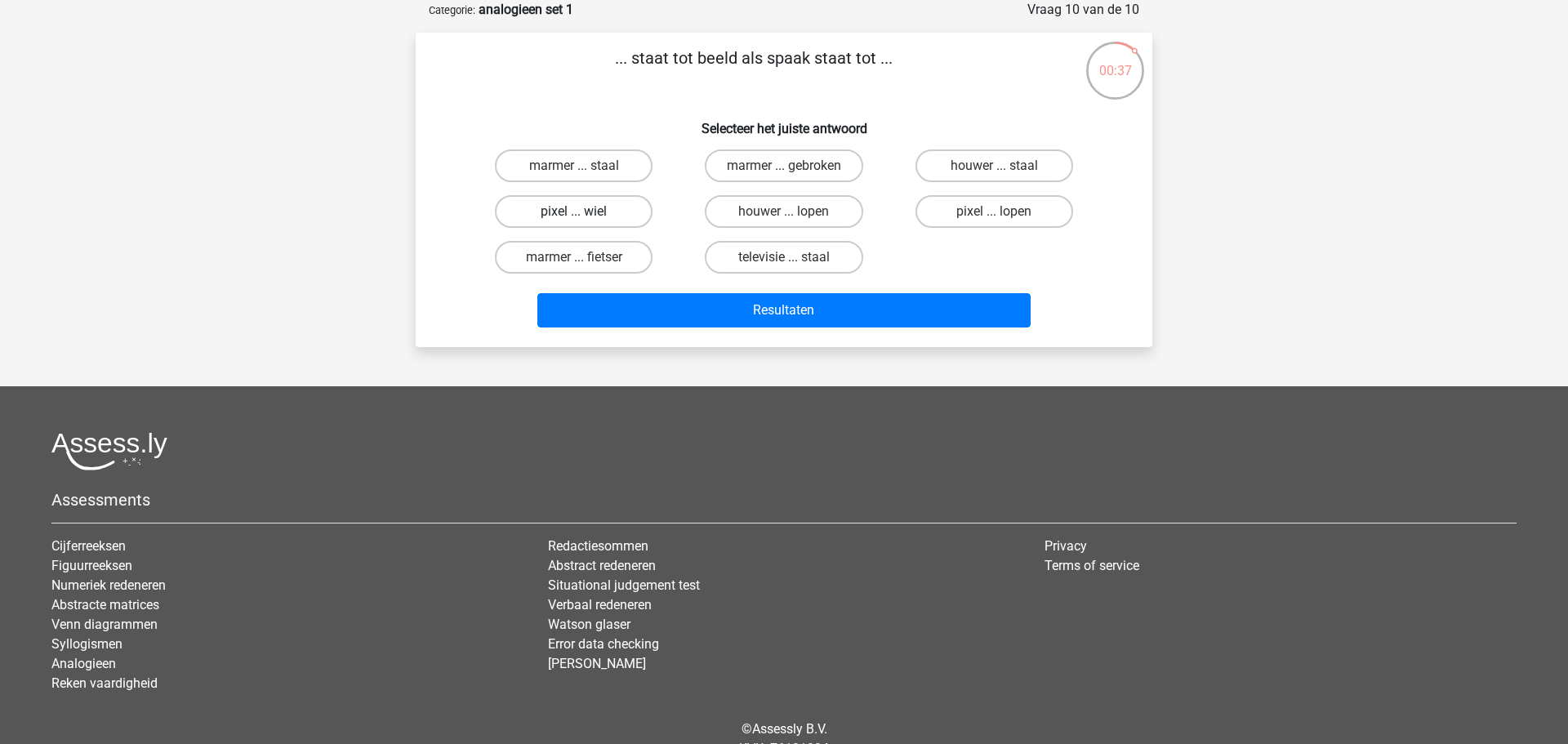
click at [569, 214] on label "pixel ... wiel" at bounding box center [574, 211] width 157 height 33
click at [574, 214] on input "pixel ... wiel" at bounding box center [579, 217] width 11 height 11
radio input "true"
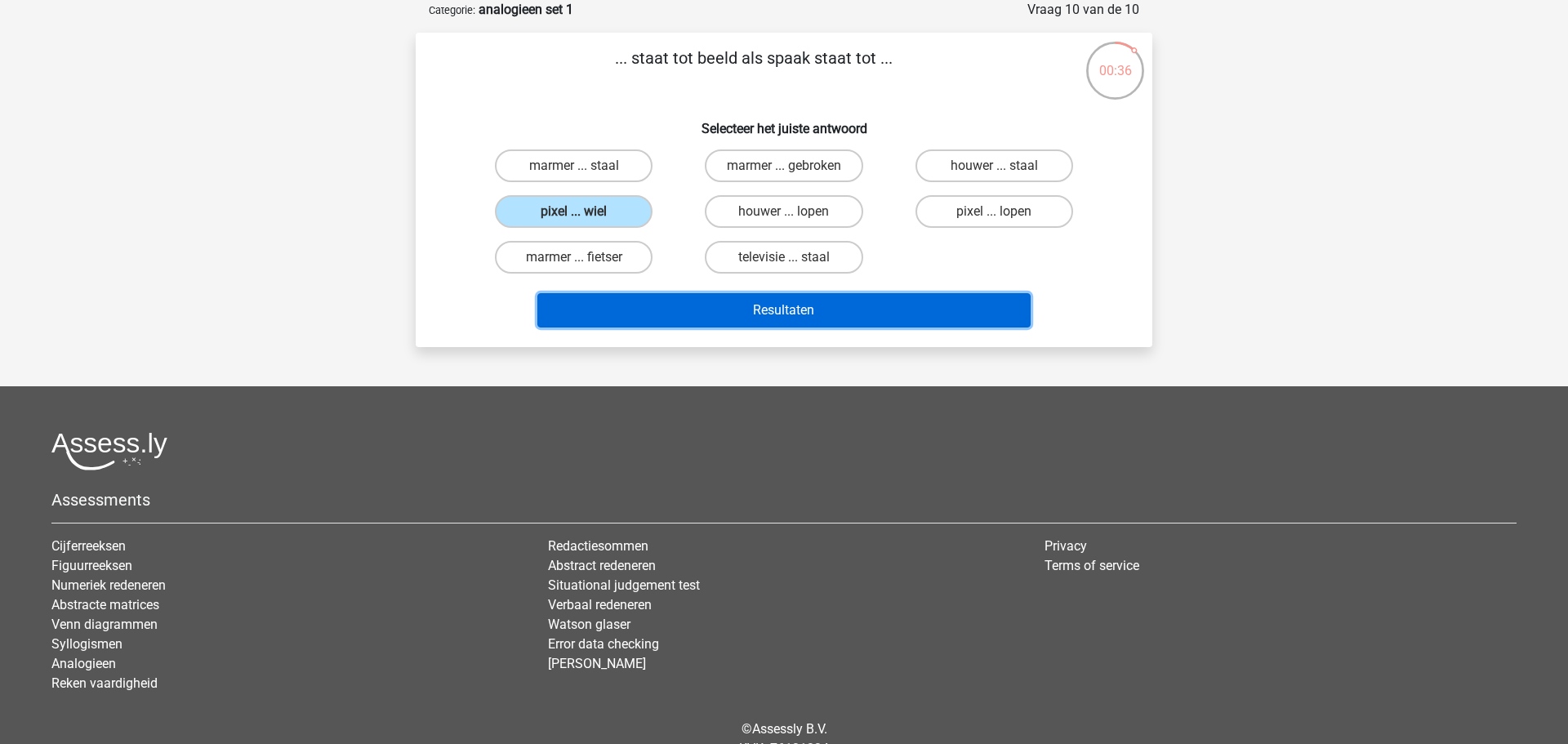
click at [791, 303] on button "Resultaten" at bounding box center [784, 309] width 494 height 34
